Goal: Information Seeking & Learning: Learn about a topic

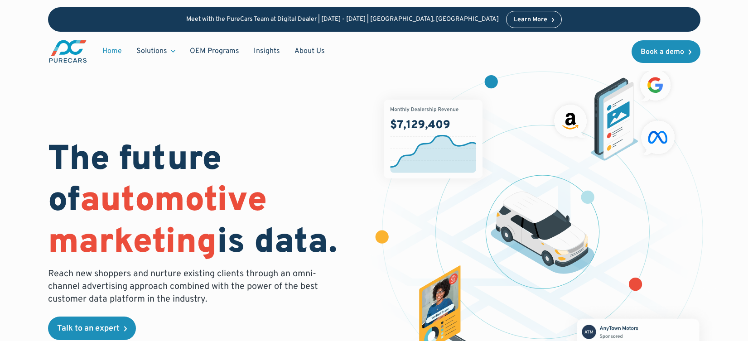
click at [514, 19] on div "Learn More" at bounding box center [531, 20] width 34 height 6
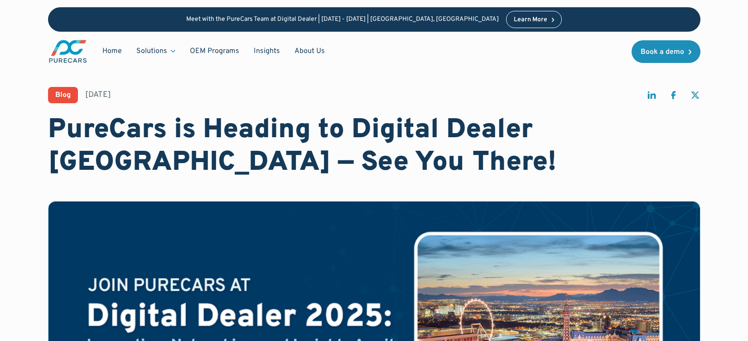
click at [506, 24] on link "Learn More" at bounding box center [534, 19] width 56 height 17
click at [519, 21] on div "Learn More" at bounding box center [531, 20] width 34 height 6
click at [522, 19] on link "Learn More" at bounding box center [534, 19] width 56 height 17
click at [514, 23] on div "Learn More" at bounding box center [531, 20] width 34 height 6
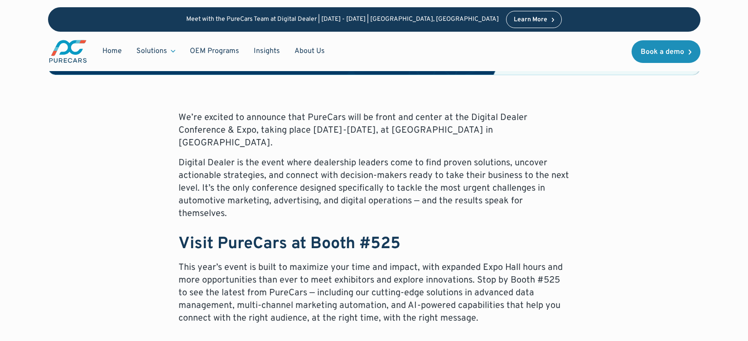
scroll to position [408, 0]
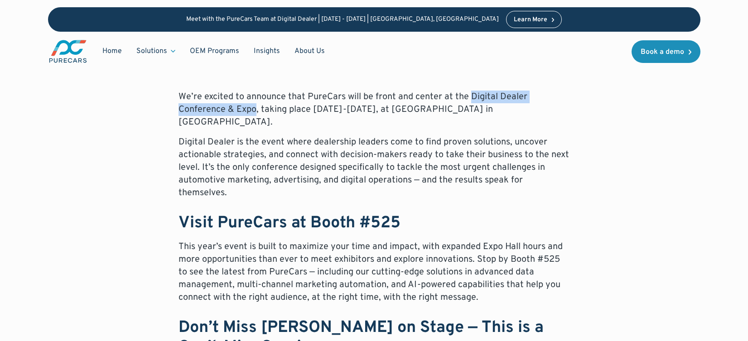
drag, startPoint x: 255, startPoint y: 108, endPoint x: 467, endPoint y: 96, distance: 211.9
click at [467, 96] on p "We’re excited to announce that PureCars will be front and center at the Digital…" at bounding box center [373, 110] width 391 height 38
copy p "Digital Dealer Conference & Expo"
